Goal: Task Accomplishment & Management: Use online tool/utility

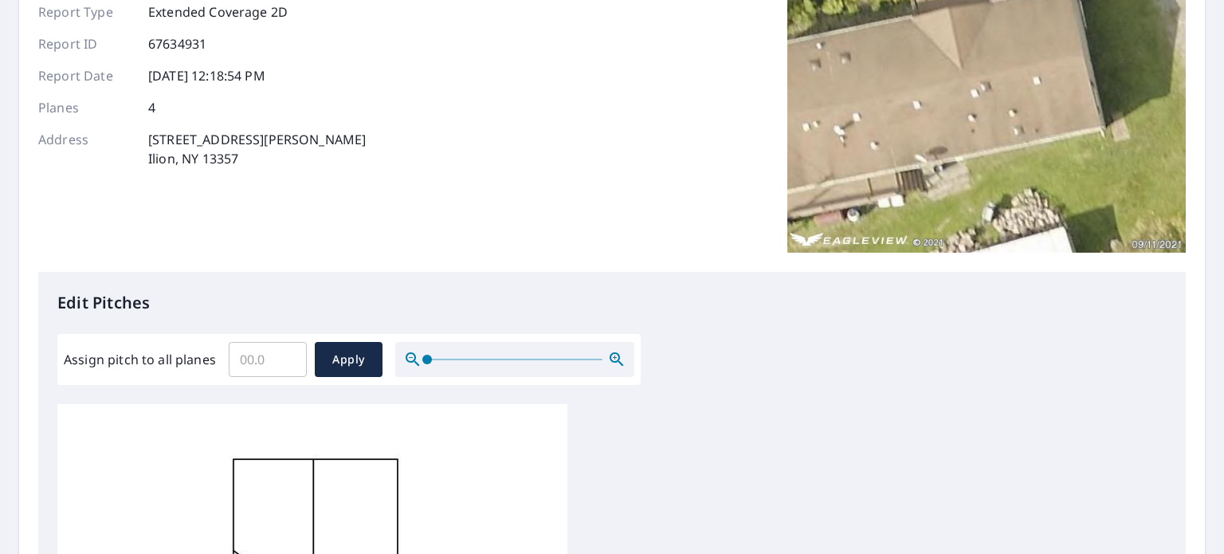
scroll to position [159, 0]
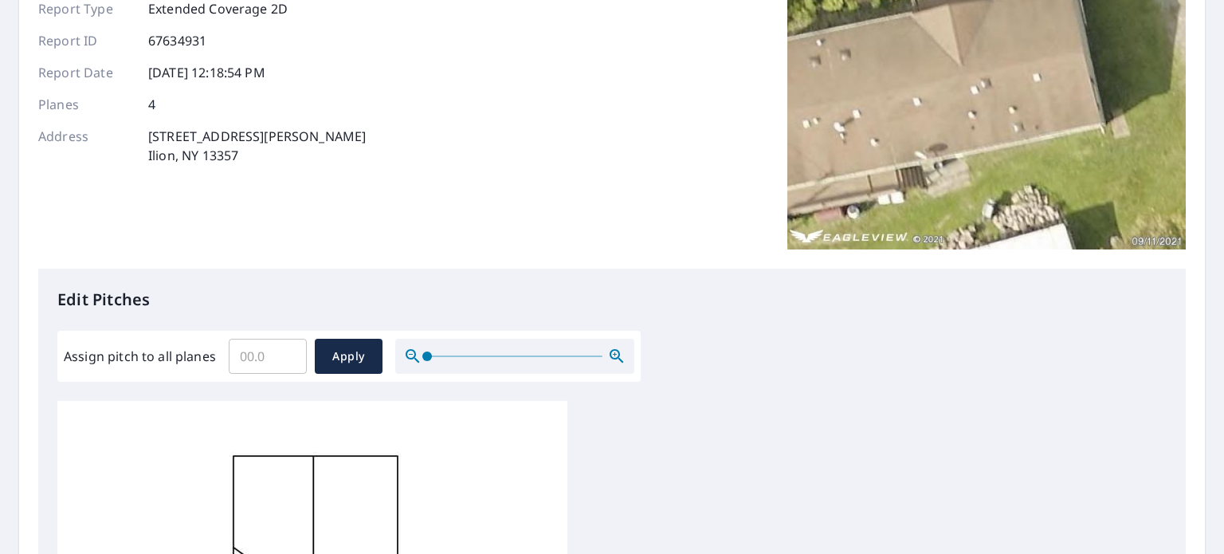
click at [274, 364] on input "Assign pitch to all planes" at bounding box center [268, 356] width 78 height 45
type input "6"
click at [359, 367] on button "Apply" at bounding box center [349, 356] width 68 height 35
type input "6"
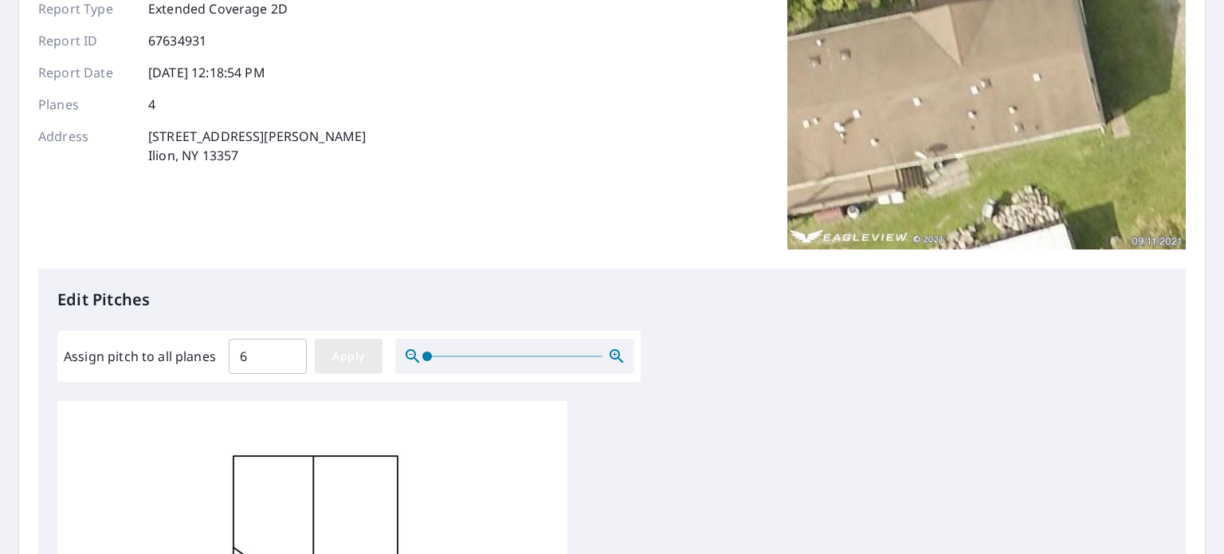
type input "6"
click at [361, 353] on span "Apply" at bounding box center [349, 357] width 42 height 20
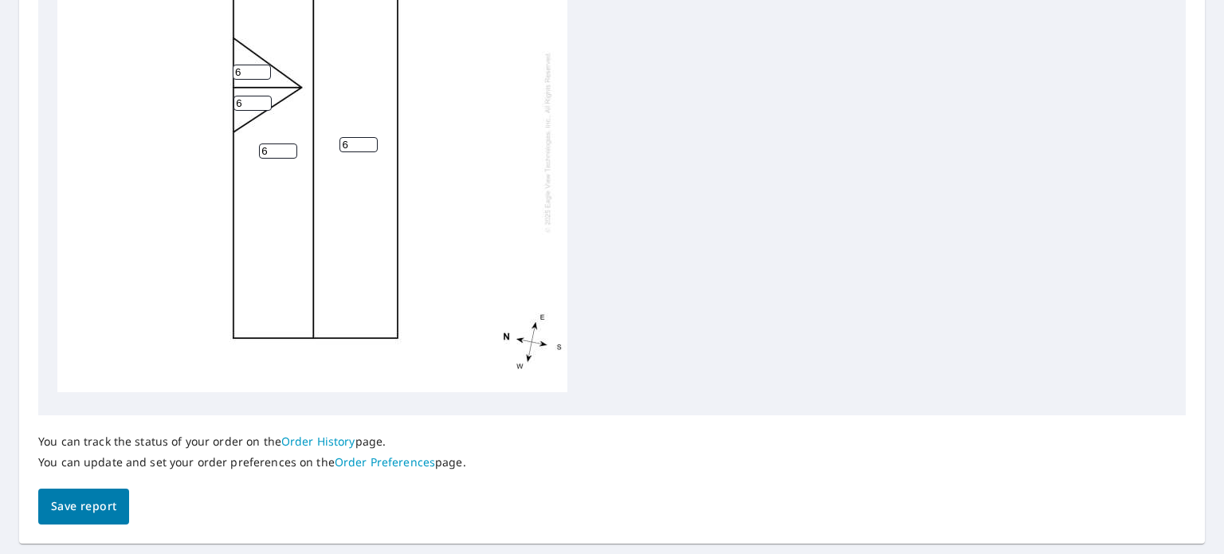
scroll to position [707, 0]
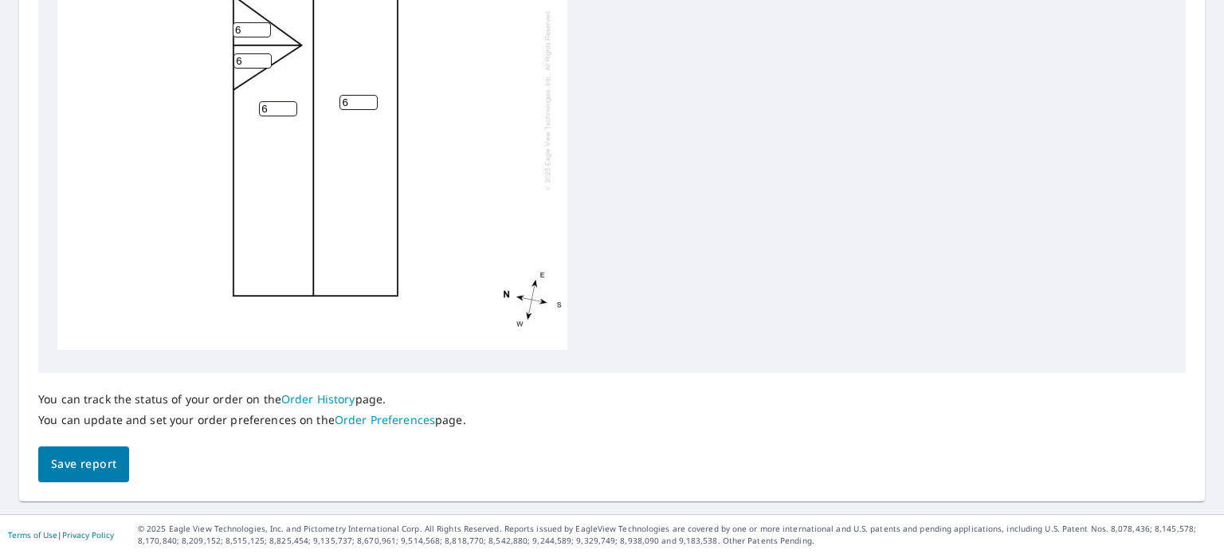
click at [98, 462] on span "Save report" at bounding box center [83, 464] width 65 height 20
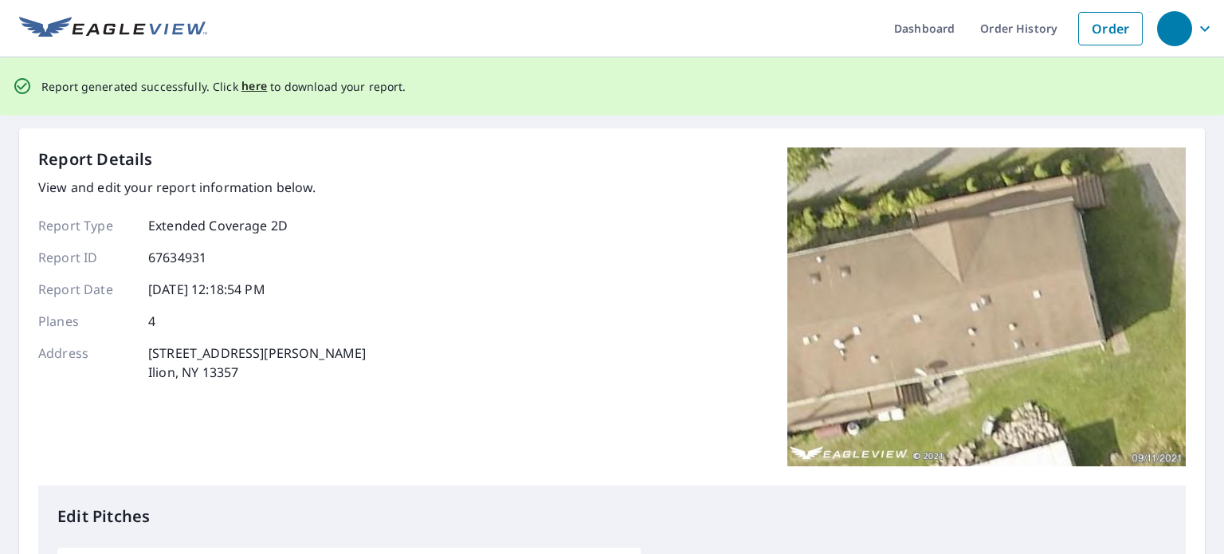
scroll to position [0, 0]
click at [248, 88] on span "here" at bounding box center [255, 87] width 26 height 20
